Goal: Information Seeking & Learning: Learn about a topic

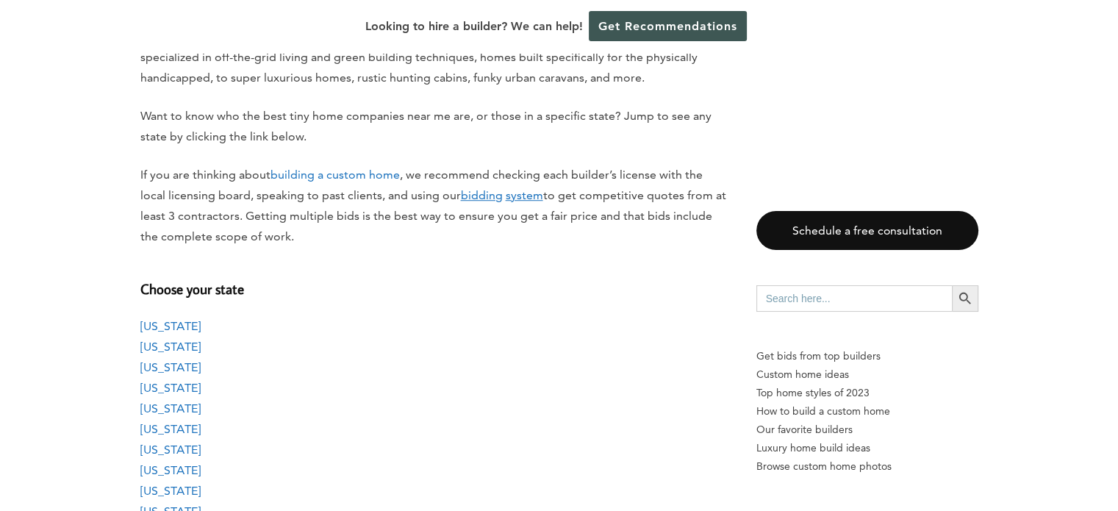
scroll to position [1102, 0]
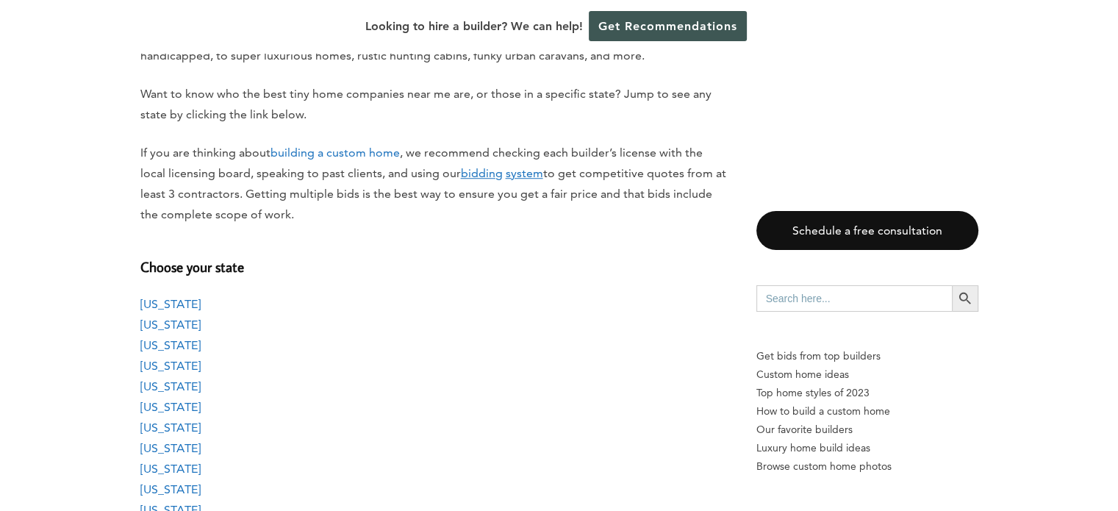
click at [183, 387] on link "[US_STATE]" at bounding box center [170, 386] width 60 height 14
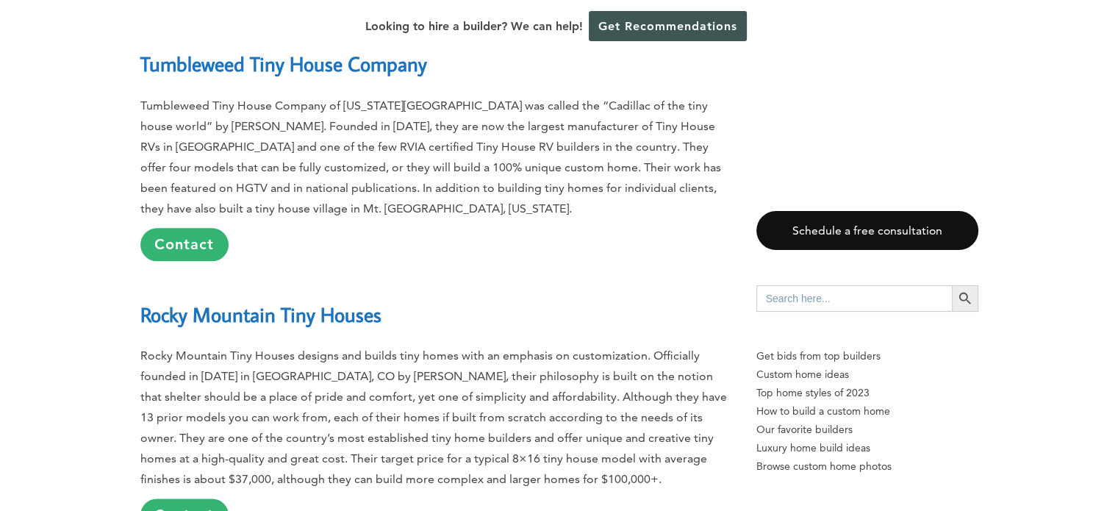
scroll to position [7270, 0]
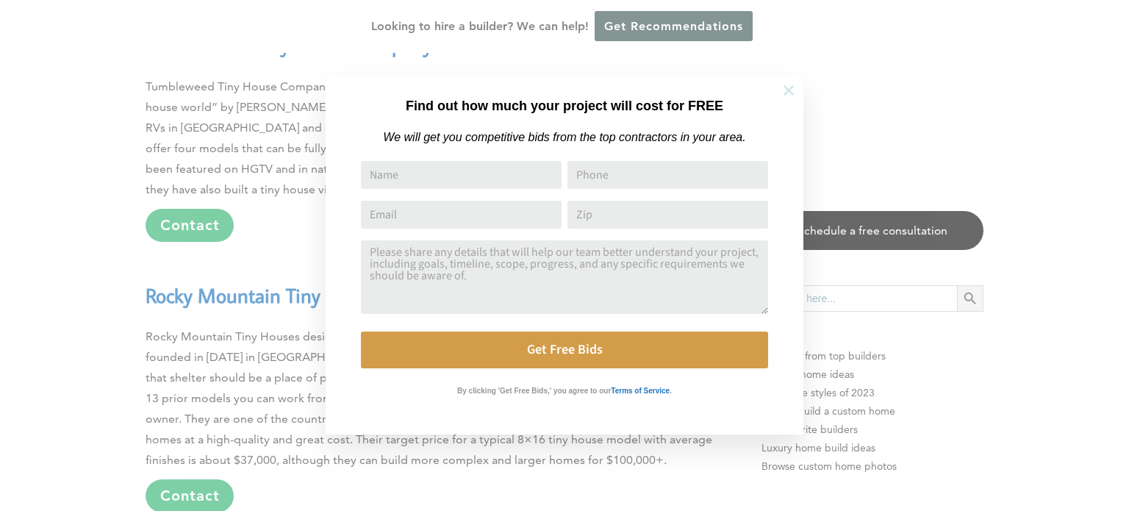
click at [792, 93] on icon at bounding box center [788, 90] width 10 height 10
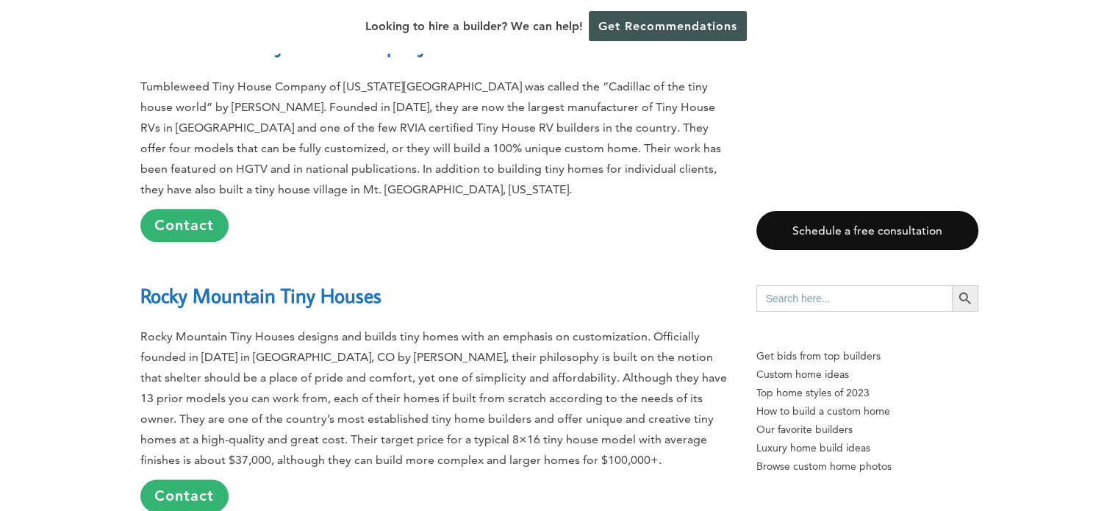
click at [220, 282] on link "Rocky Mountain Tiny Houses" at bounding box center [260, 295] width 241 height 26
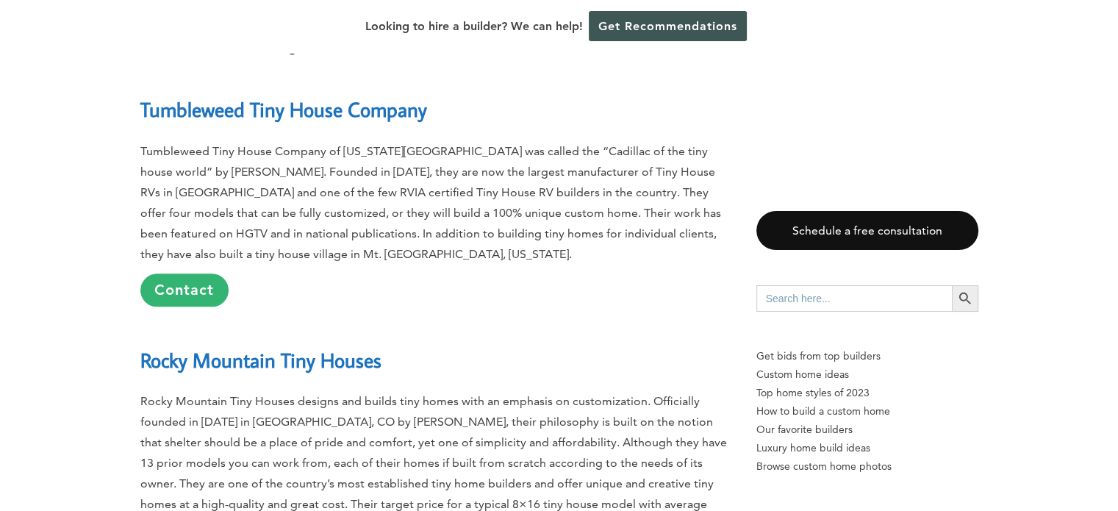
scroll to position [7197, 0]
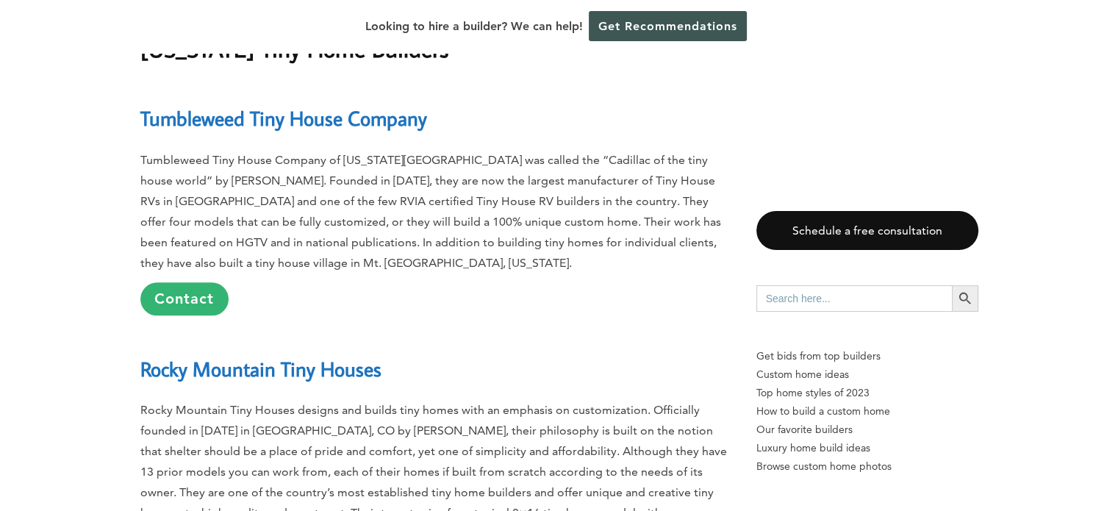
drag, startPoint x: 190, startPoint y: 444, endPoint x: 197, endPoint y: 445, distance: 7.4
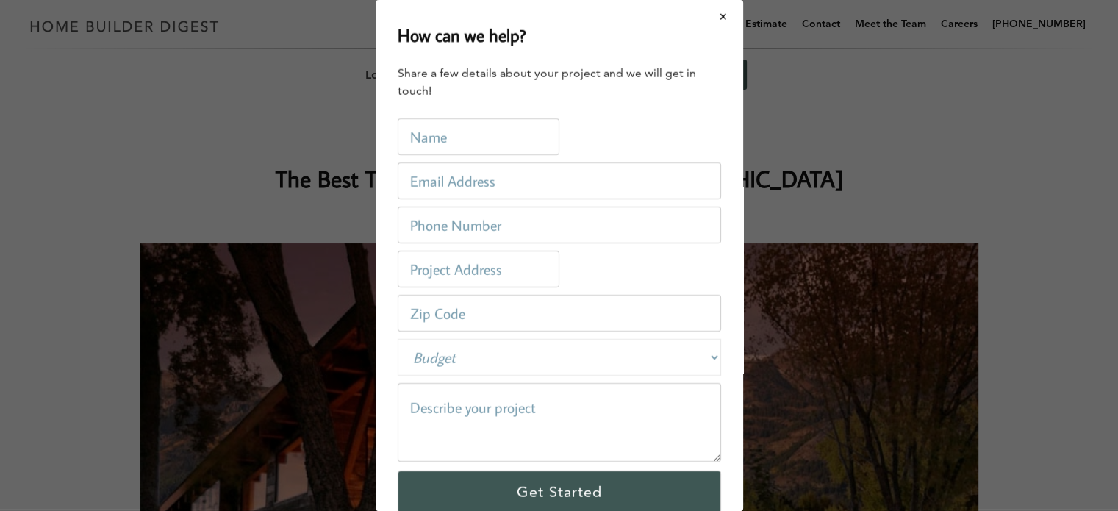
scroll to position [0, 0]
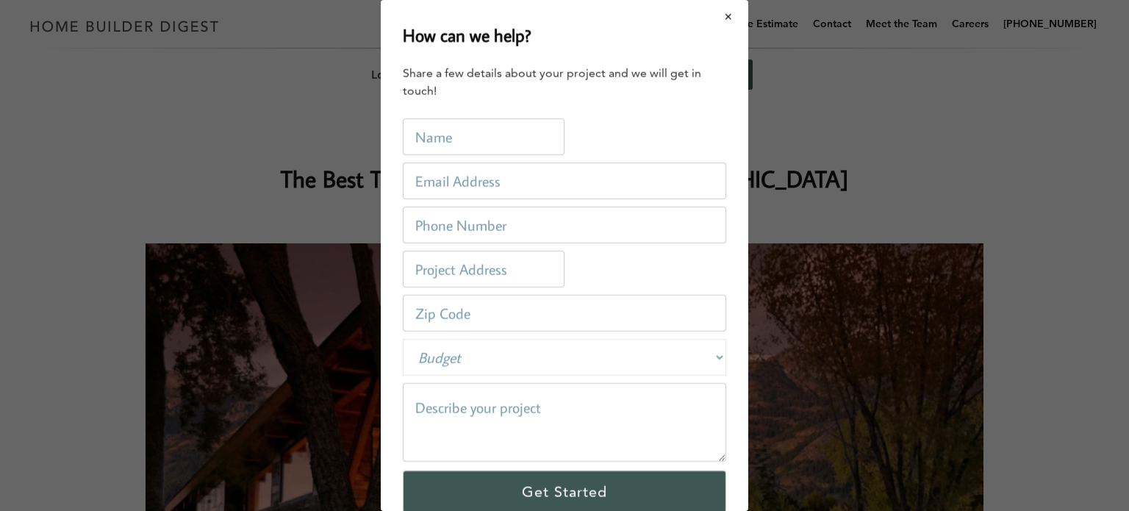
click at [717, 16] on button "Close modal" at bounding box center [728, 16] width 39 height 31
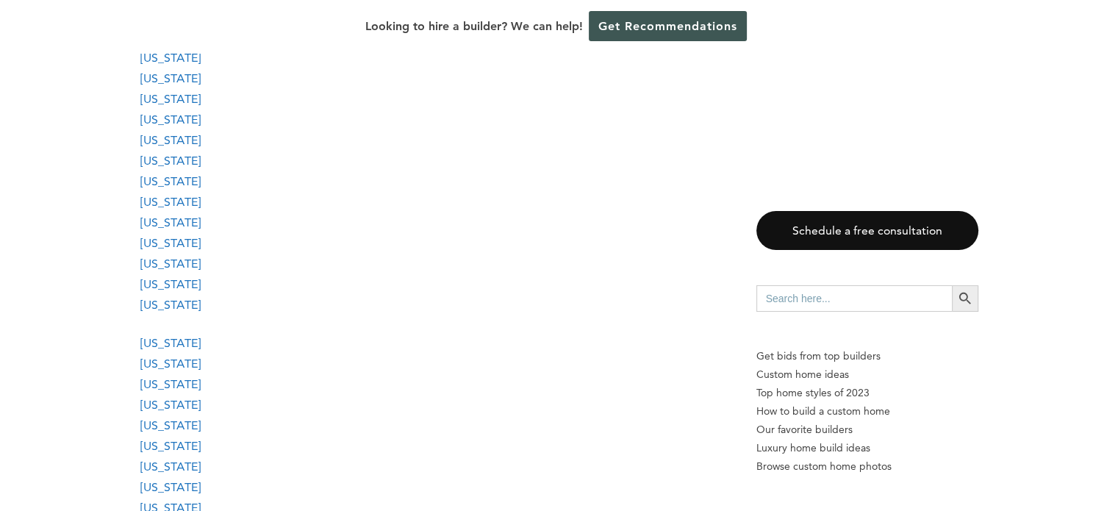
scroll to position [1323, 0]
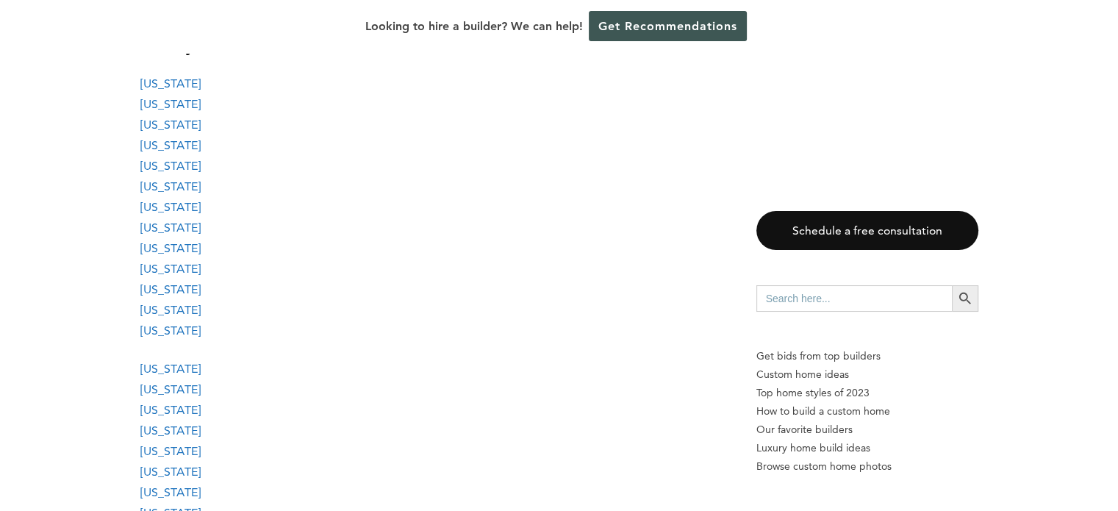
click at [164, 168] on link "[US_STATE]" at bounding box center [170, 166] width 60 height 14
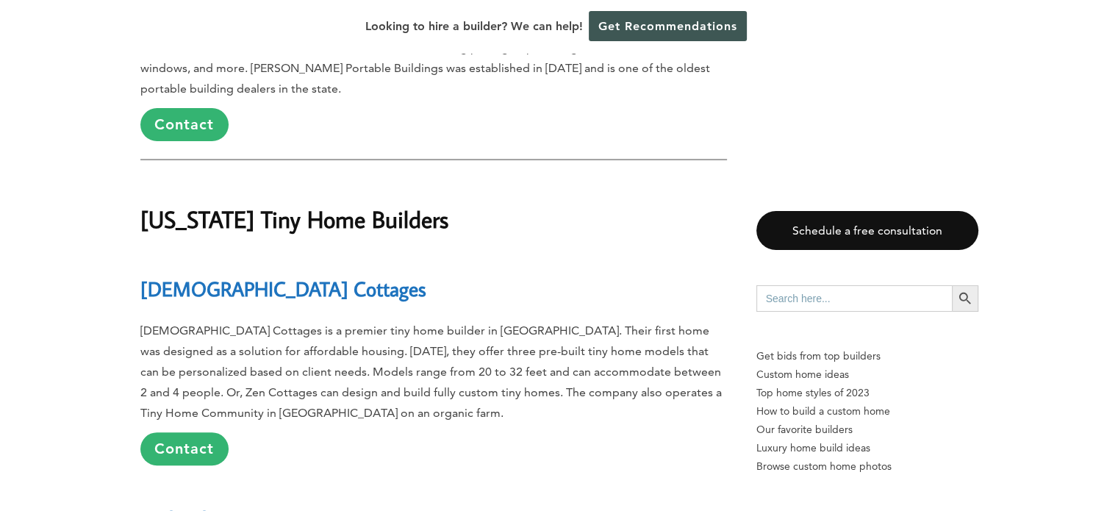
scroll to position [5874, 0]
drag, startPoint x: 264, startPoint y: 190, endPoint x: 140, endPoint y: 196, distance: 124.4
click at [140, 252] on h2 "[DEMOGRAPHIC_DATA] Cottages" at bounding box center [433, 277] width 587 height 51
copy link "[DEMOGRAPHIC_DATA] Cottages"
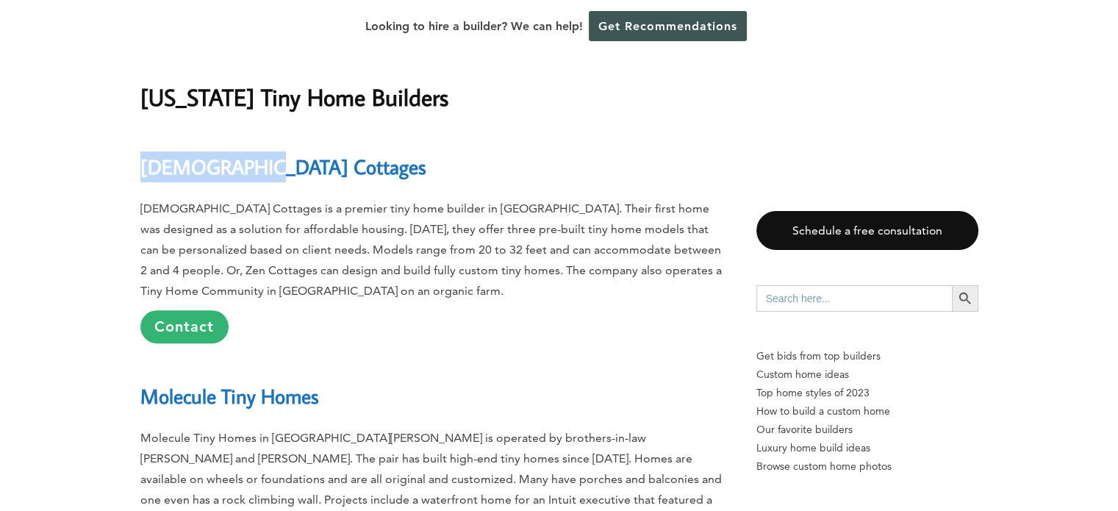
scroll to position [6021, 0]
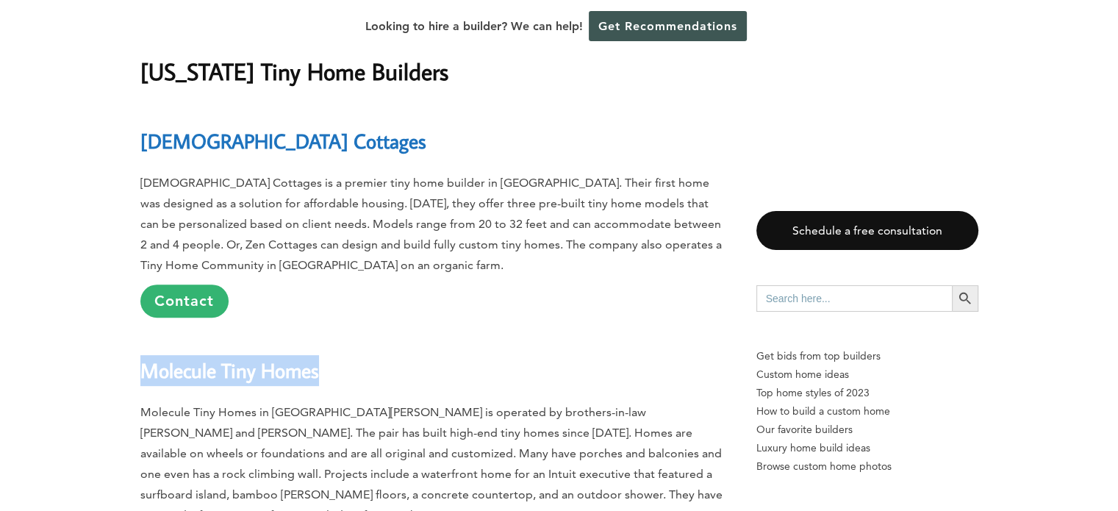
drag, startPoint x: 328, startPoint y: 270, endPoint x: 144, endPoint y: 270, distance: 183.7
click at [145, 335] on h2 "Molecule Tiny Homes" at bounding box center [433, 360] width 587 height 51
copy link "Molecule Tiny Homes"
